Goal: Task Accomplishment & Management: Manage account settings

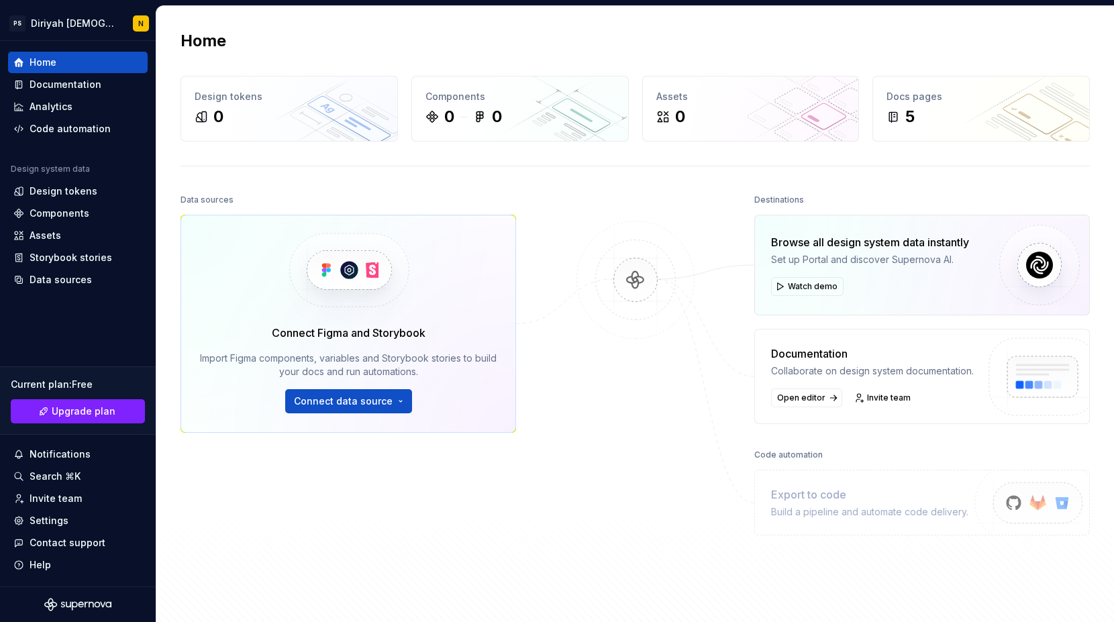
click at [197, 42] on h2 "Home" at bounding box center [203, 40] width 46 height 21
click at [195, 42] on h2 "Home" at bounding box center [203, 40] width 46 height 21
click at [195, 44] on h2 "Home" at bounding box center [203, 40] width 46 height 21
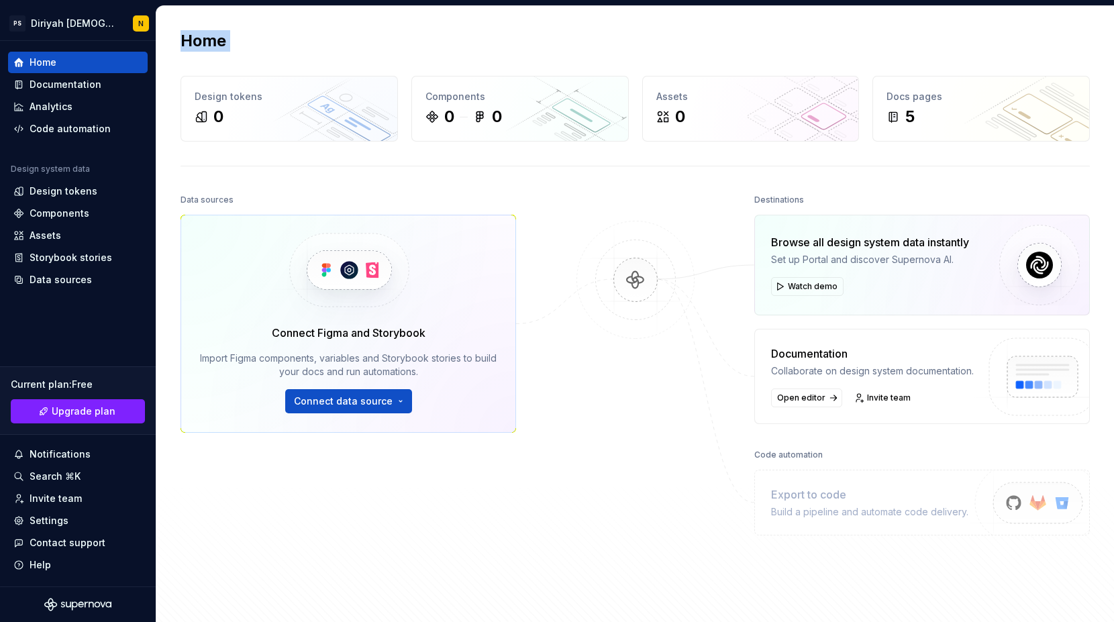
click at [195, 44] on h2 "Home" at bounding box center [203, 40] width 46 height 21
click at [190, 42] on h2 "Home" at bounding box center [203, 40] width 46 height 21
click at [196, 43] on h2 "Home" at bounding box center [203, 40] width 46 height 21
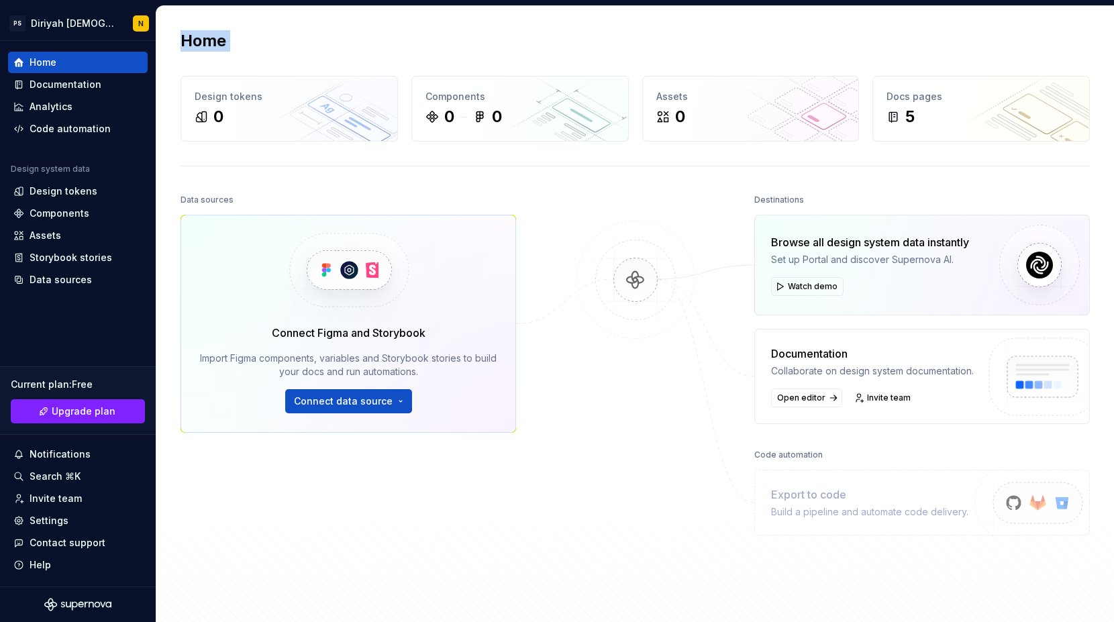
click at [212, 44] on h2 "Home" at bounding box center [203, 40] width 46 height 21
click at [201, 42] on h2 "Home" at bounding box center [203, 40] width 46 height 21
click at [203, 45] on h2 "Home" at bounding box center [203, 40] width 46 height 21
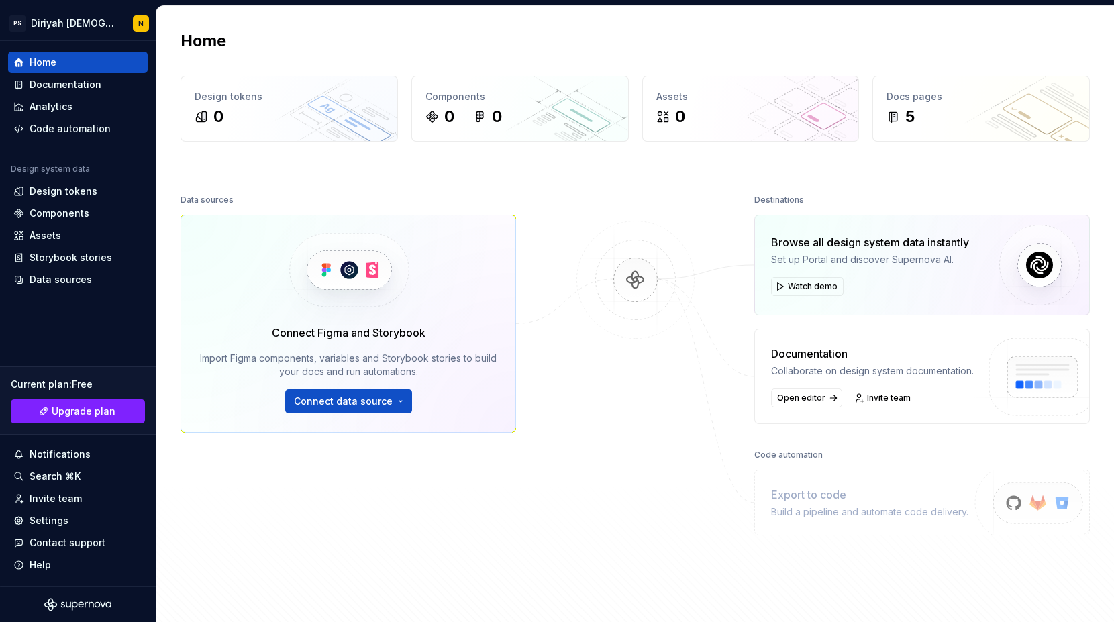
click at [198, 42] on h2 "Home" at bounding box center [203, 40] width 46 height 21
click at [191, 40] on h2 "Home" at bounding box center [203, 40] width 46 height 21
click at [186, 41] on h2 "Home" at bounding box center [203, 40] width 46 height 21
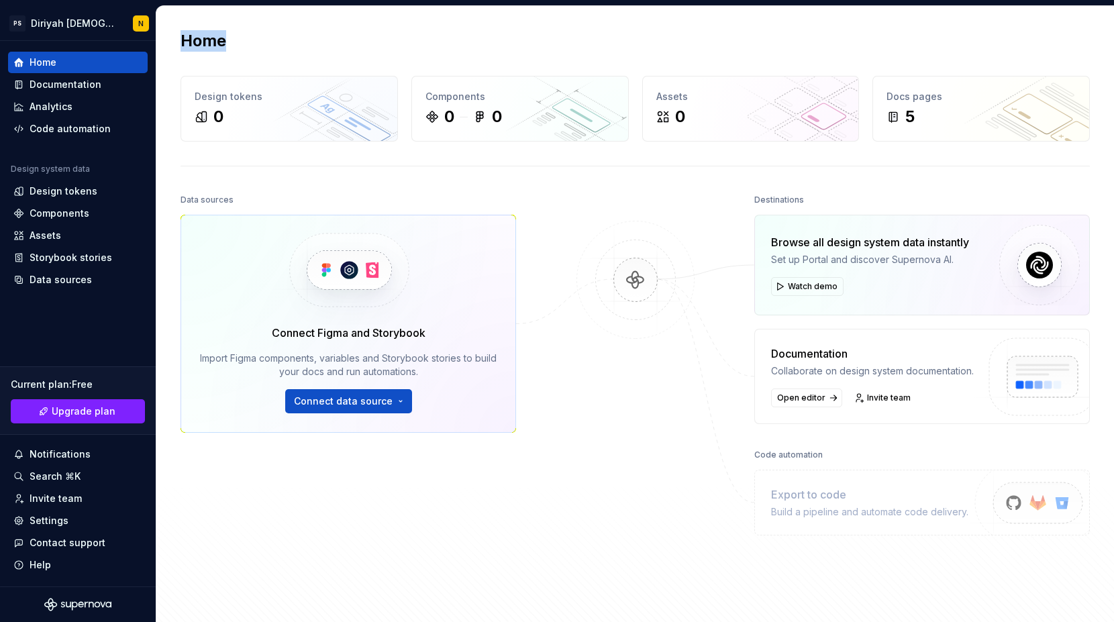
click at [186, 41] on h2 "Home" at bounding box center [203, 40] width 46 height 21
click at [194, 42] on h2 "Home" at bounding box center [203, 40] width 46 height 21
click at [211, 41] on h2 "Home" at bounding box center [203, 40] width 46 height 21
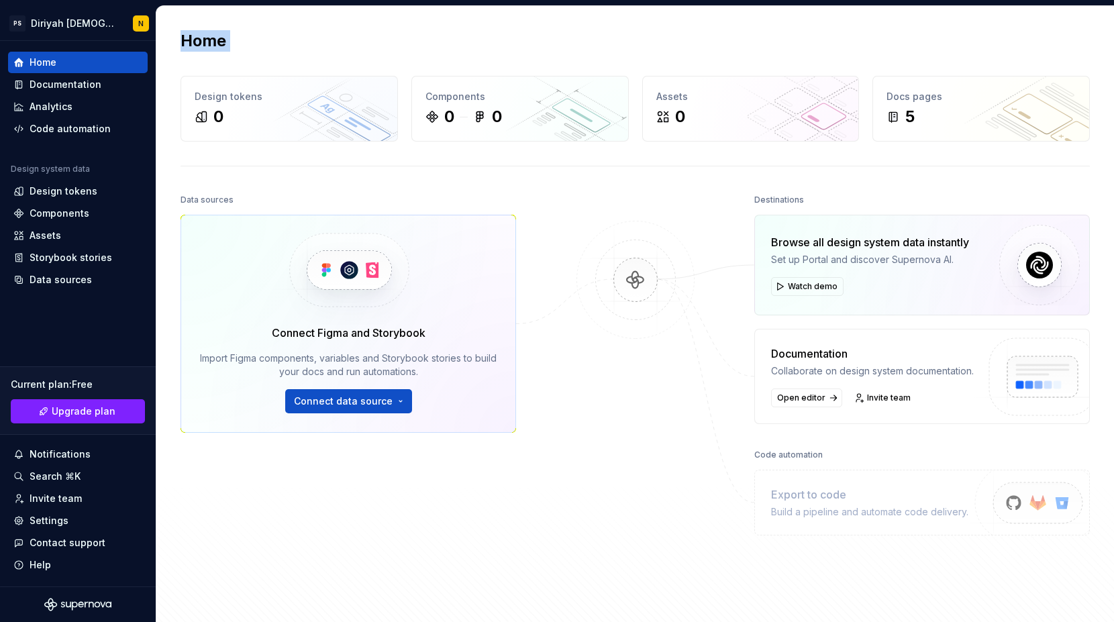
click at [211, 41] on h2 "Home" at bounding box center [203, 40] width 46 height 21
click at [196, 41] on h2 "Home" at bounding box center [203, 40] width 46 height 21
click at [203, 44] on h2 "Home" at bounding box center [203, 40] width 46 height 21
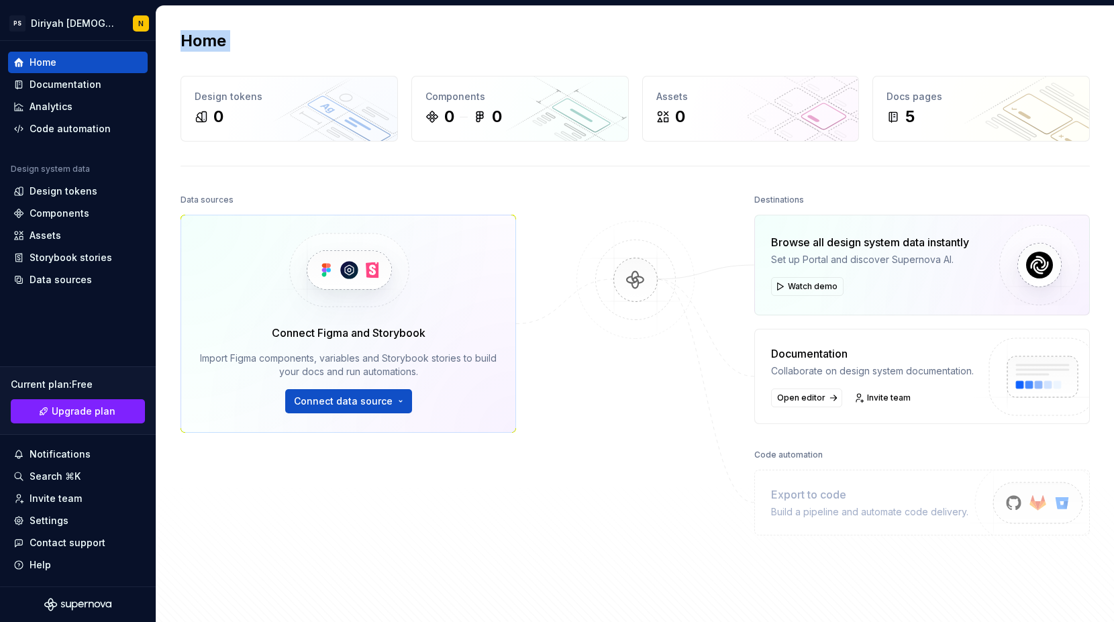
click at [201, 43] on h2 "Home" at bounding box center [203, 40] width 46 height 21
click at [63, 83] on div "Documentation" at bounding box center [66, 84] width 72 height 13
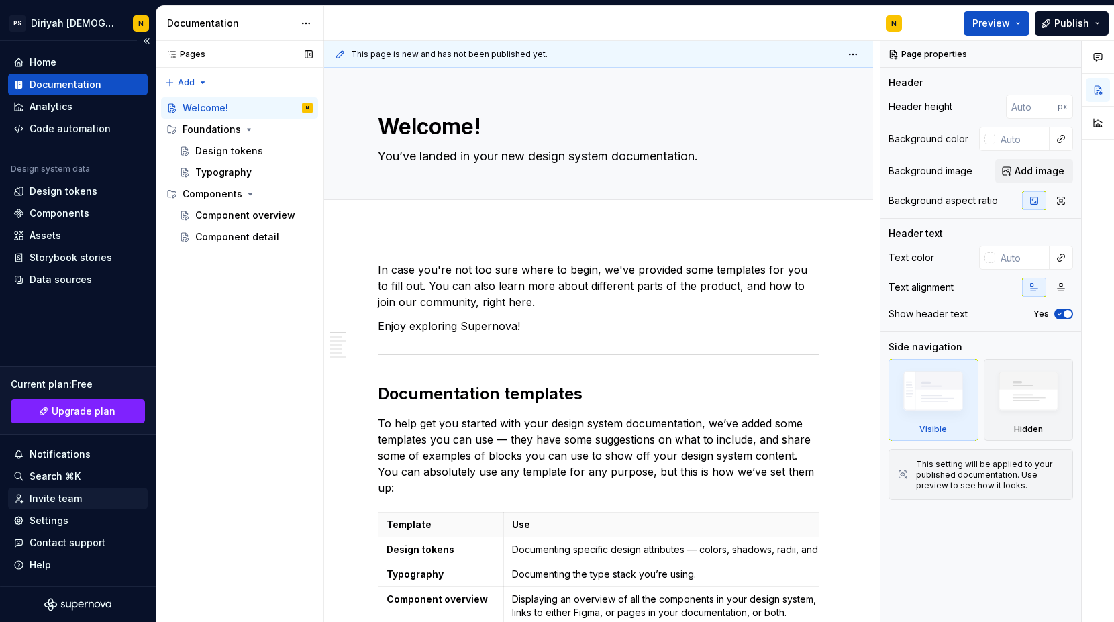
click at [50, 499] on div "Invite team" at bounding box center [56, 498] width 52 height 13
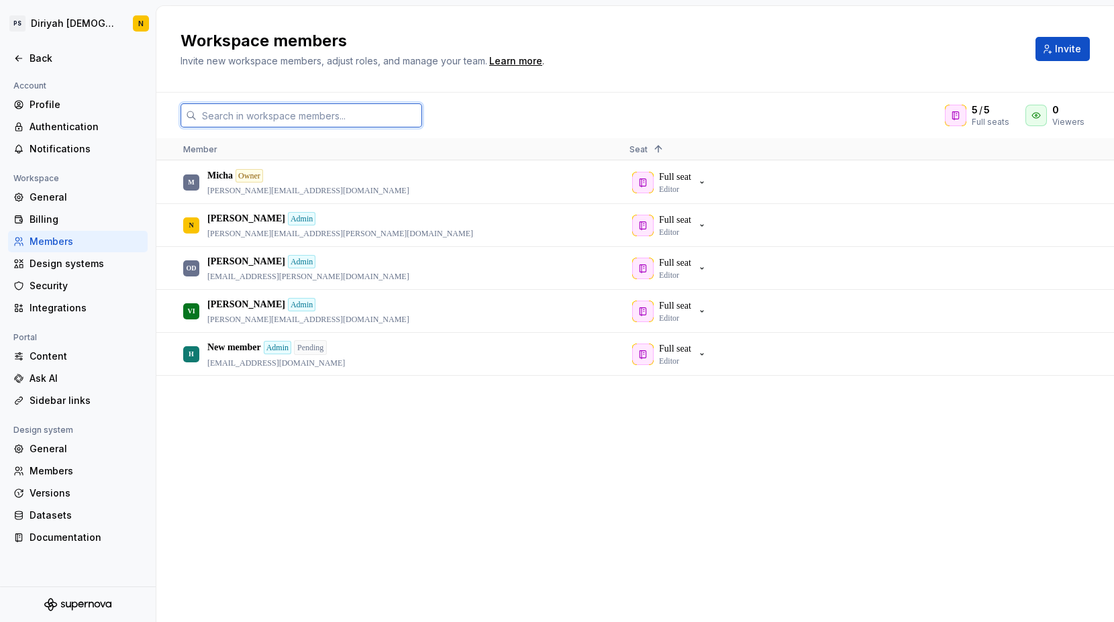
click at [304, 116] on input "text" at bounding box center [309, 115] width 225 height 24
click at [509, 114] on div "5 / 5 Full seats 0 Viewers" at bounding box center [634, 115] width 957 height 24
click at [20, 60] on icon at bounding box center [18, 58] width 11 height 11
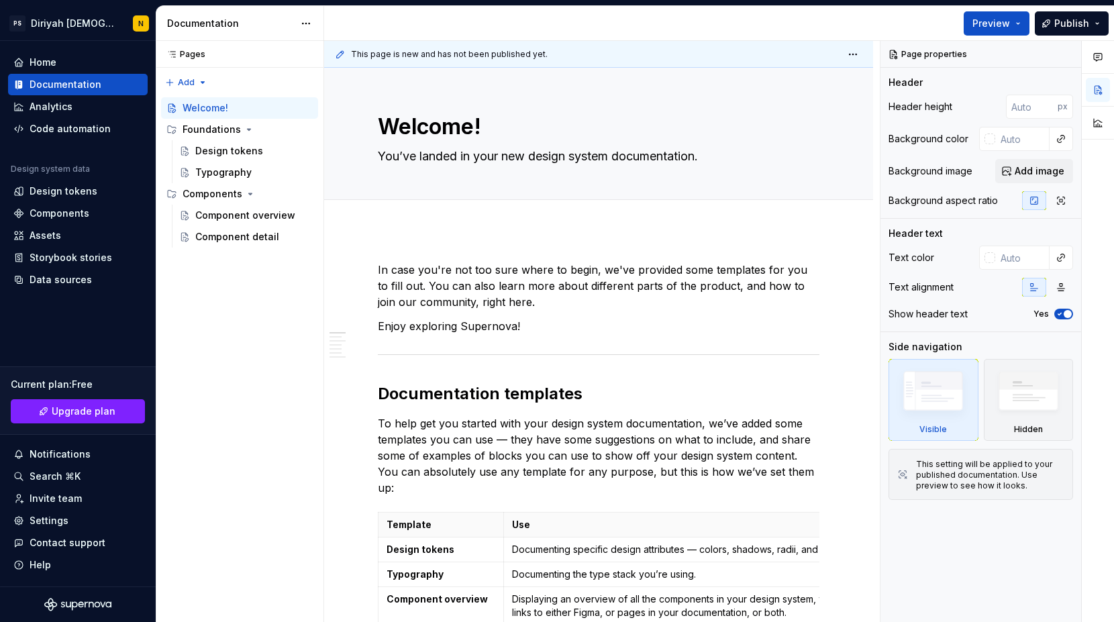
type textarea "*"
